Goal: Task Accomplishment & Management: Use online tool/utility

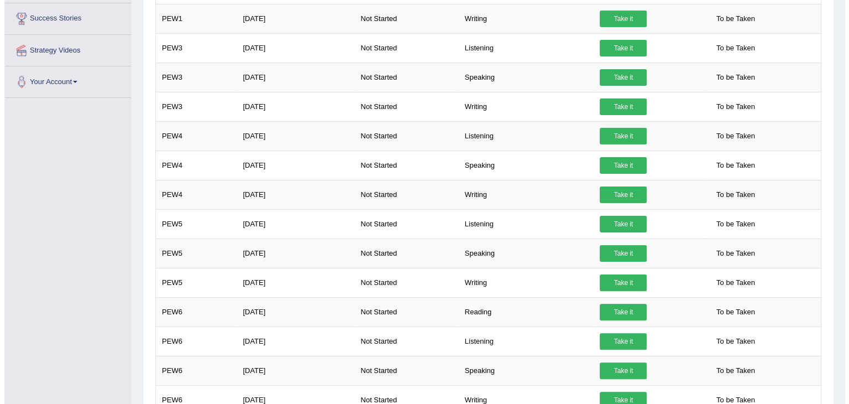
scroll to position [253, 0]
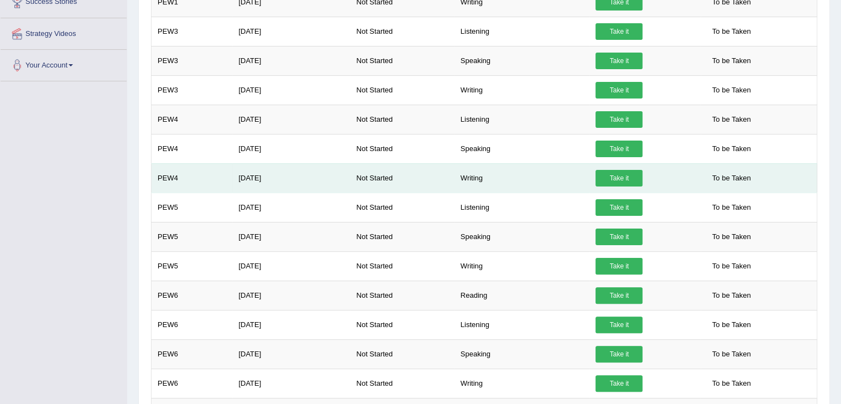
click at [471, 180] on td "Writing" at bounding box center [521, 177] width 135 height 29
click at [630, 175] on link "Take it" at bounding box center [618, 178] width 47 height 17
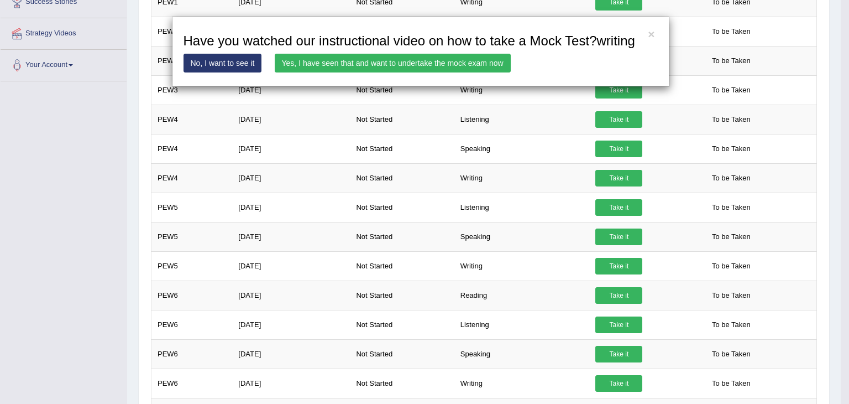
click at [317, 62] on link "Yes, I have seen that and want to undertake the mock exam now" at bounding box center [393, 63] width 236 height 19
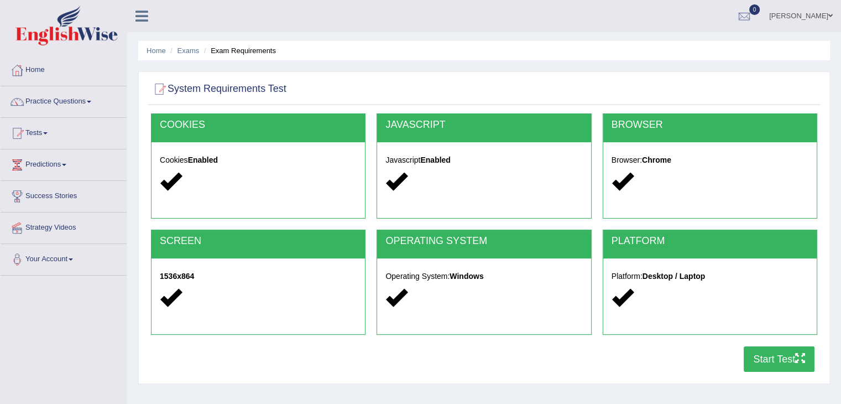
click at [774, 364] on button "Start Test" at bounding box center [779, 358] width 71 height 25
